Goal: Task Accomplishment & Management: Manage account settings

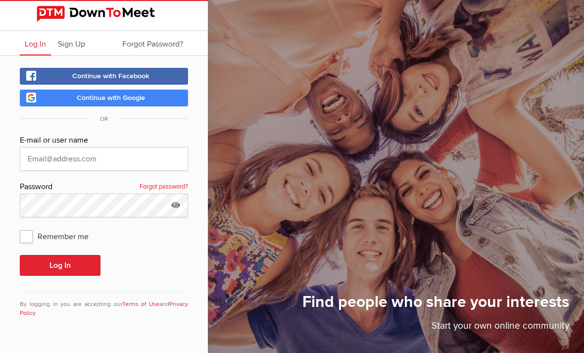
click at [78, 269] on button "Log In" at bounding box center [60, 265] width 81 height 21
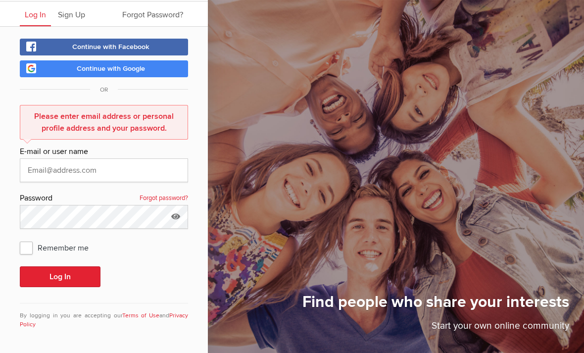
scroll to position [32, 0]
click at [80, 166] on input "text" at bounding box center [104, 171] width 168 height 24
type input "[EMAIL_ADDRESS][DOMAIN_NAME]"
click at [179, 254] on div "Remember me" at bounding box center [104, 248] width 168 height 18
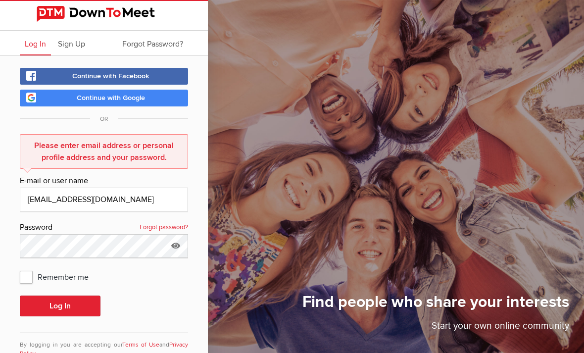
click at [177, 249] on icon at bounding box center [175, 245] width 15 height 23
click at [65, 308] on button "Log In" at bounding box center [60, 306] width 81 height 21
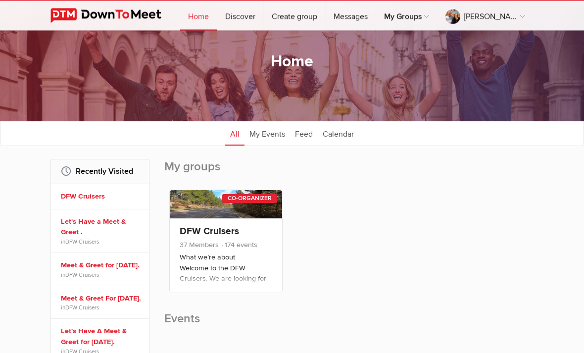
scroll to position [28, 0]
click at [253, 201] on div "Co-Organizer" at bounding box center [249, 198] width 55 height 9
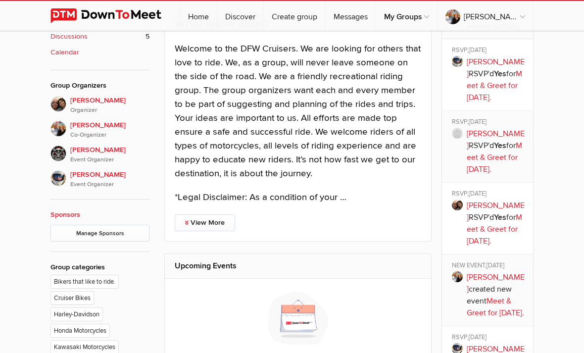
scroll to position [440, 0]
click at [89, 120] on span "[PERSON_NAME] Co-Organizer" at bounding box center [109, 130] width 79 height 20
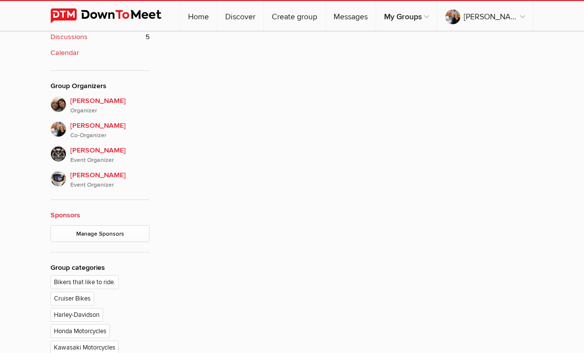
scroll to position [177, 0]
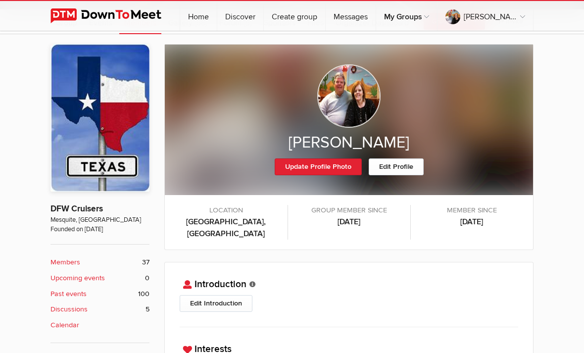
scroll to position [167, 0]
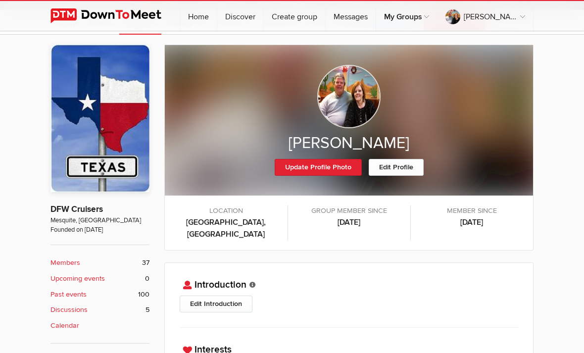
click at [401, 169] on link "Edit Profile" at bounding box center [396, 167] width 55 height 17
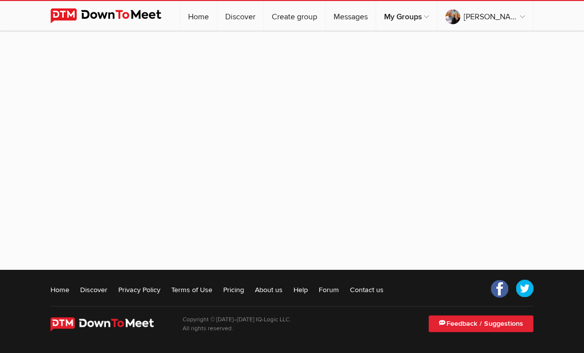
select select "[GEOGRAPHIC_DATA]"
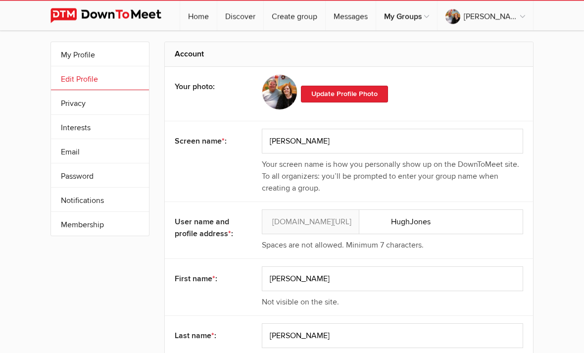
scroll to position [0, 0]
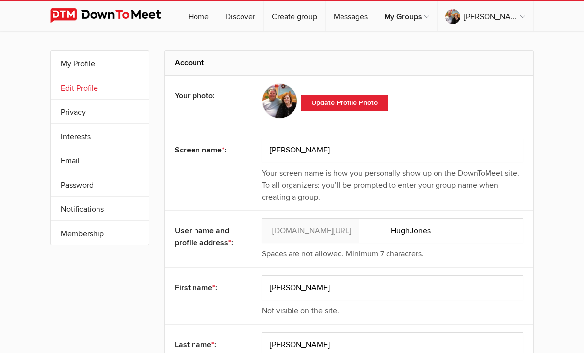
click at [113, 61] on link "My Profile" at bounding box center [100, 63] width 98 height 24
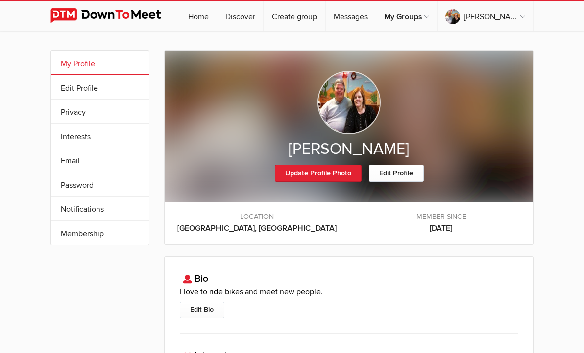
click at [402, 167] on link "Edit Profile" at bounding box center [396, 173] width 55 height 17
select select "[GEOGRAPHIC_DATA]"
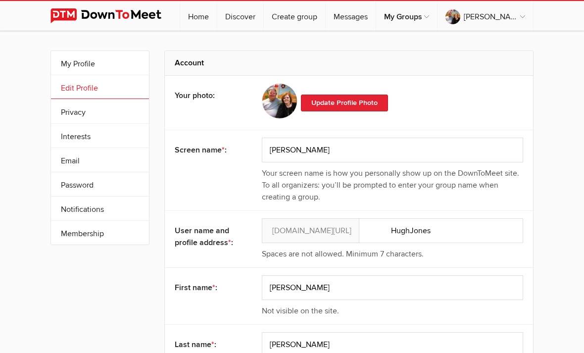
click at [118, 231] on link "Membership" at bounding box center [100, 233] width 98 height 24
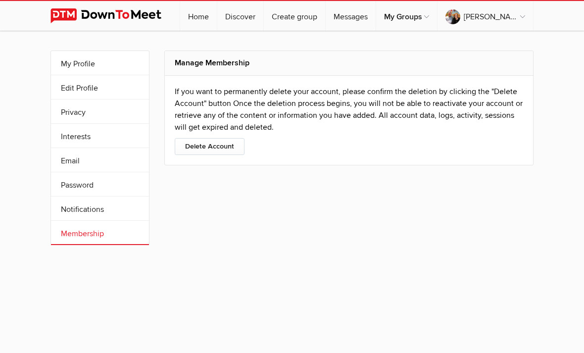
click at [226, 140] on link "Delete Account" at bounding box center [210, 146] width 70 height 17
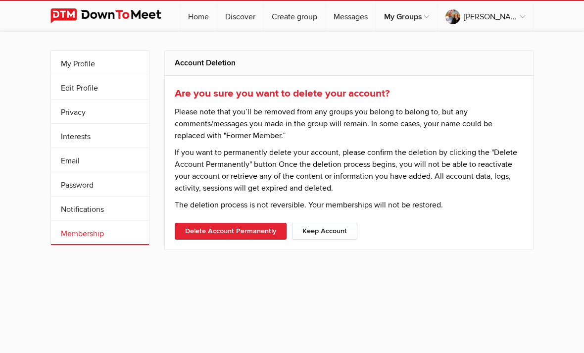
click at [259, 235] on link "Delete Account Permanently" at bounding box center [231, 231] width 112 height 17
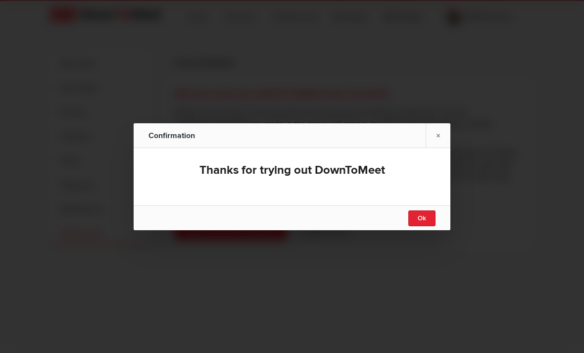
click at [428, 224] on link "Ok" at bounding box center [422, 219] width 27 height 16
